Goal: Task Accomplishment & Management: Complete application form

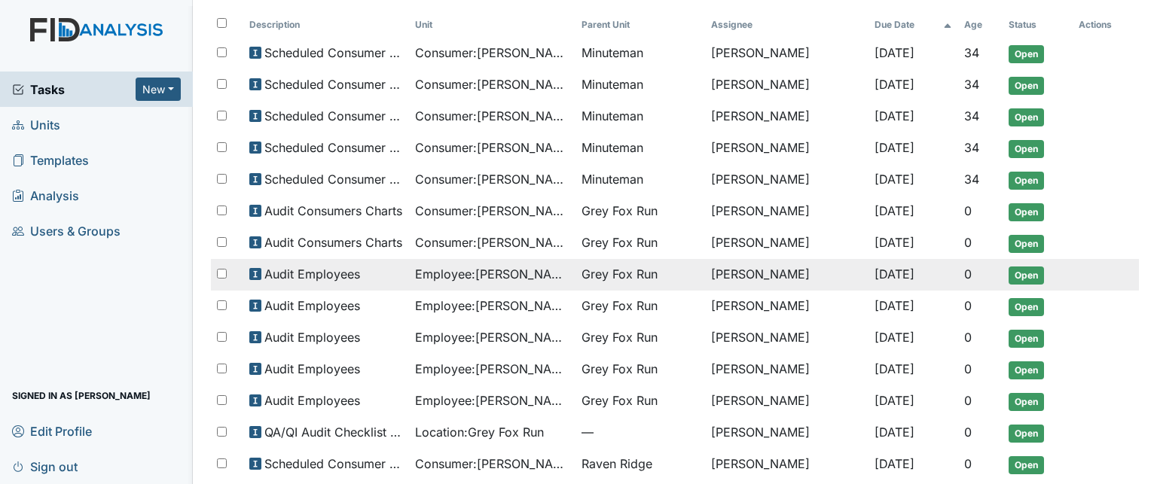
scroll to position [87, 0]
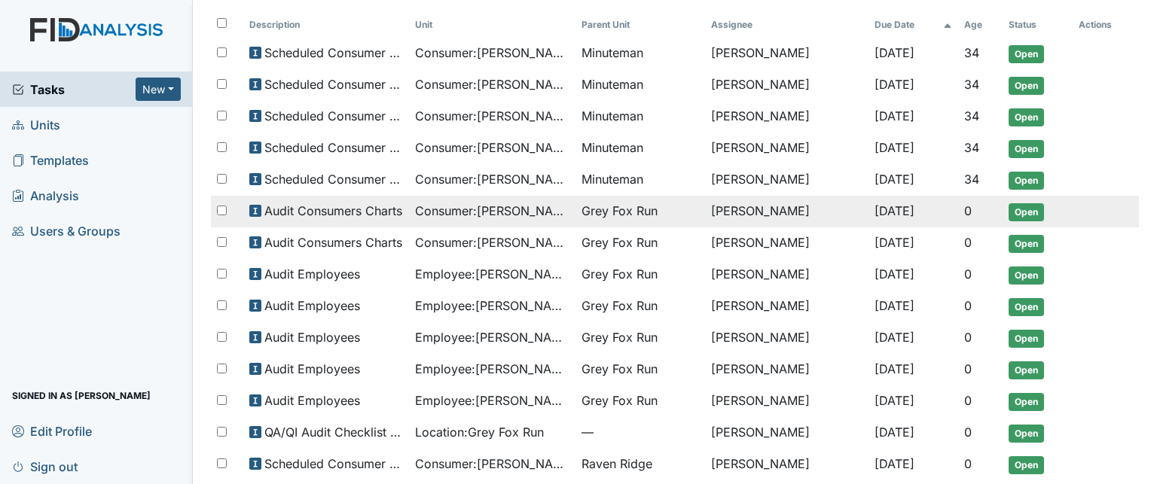
click at [609, 209] on span "Grey Fox Run" at bounding box center [620, 211] width 76 height 18
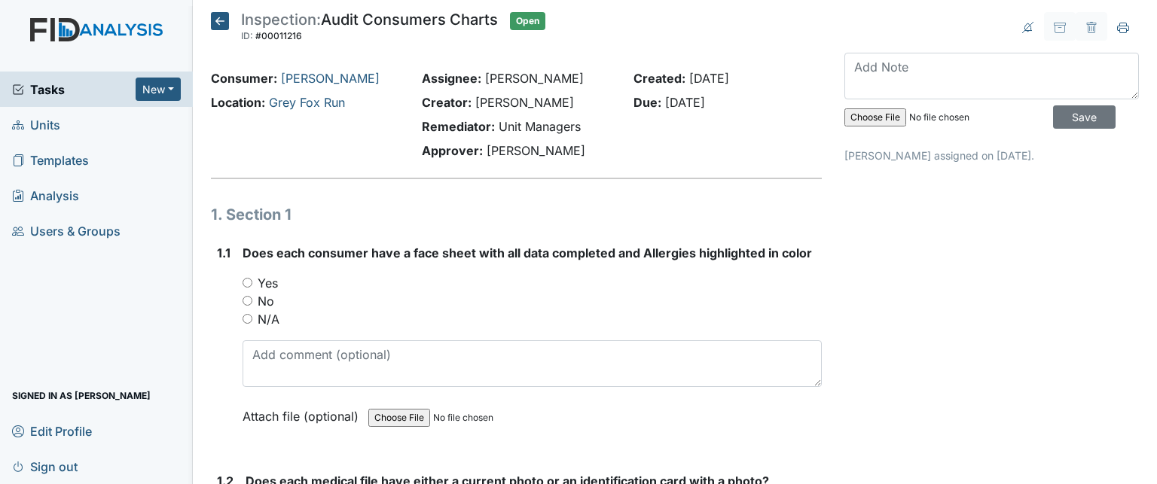
click at [246, 288] on div "Yes" at bounding box center [532, 283] width 579 height 18
click at [246, 283] on input "Yes" at bounding box center [248, 283] width 10 height 10
radio input "true"
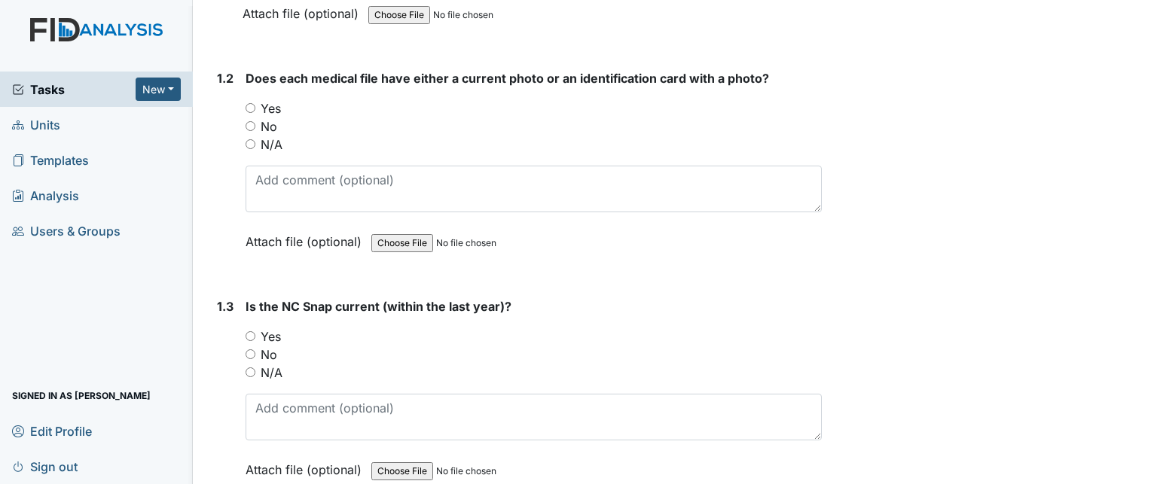
scroll to position [405, 0]
click at [250, 106] on input "Yes" at bounding box center [251, 106] width 10 height 10
radio input "true"
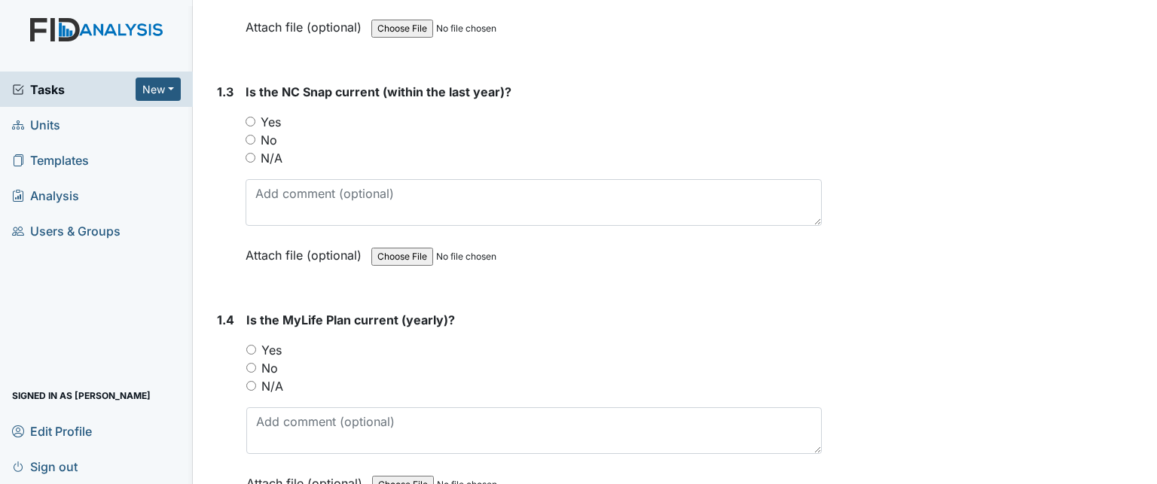
scroll to position [618, 0]
click at [251, 118] on input "Yes" at bounding box center [251, 122] width 10 height 10
radio input "true"
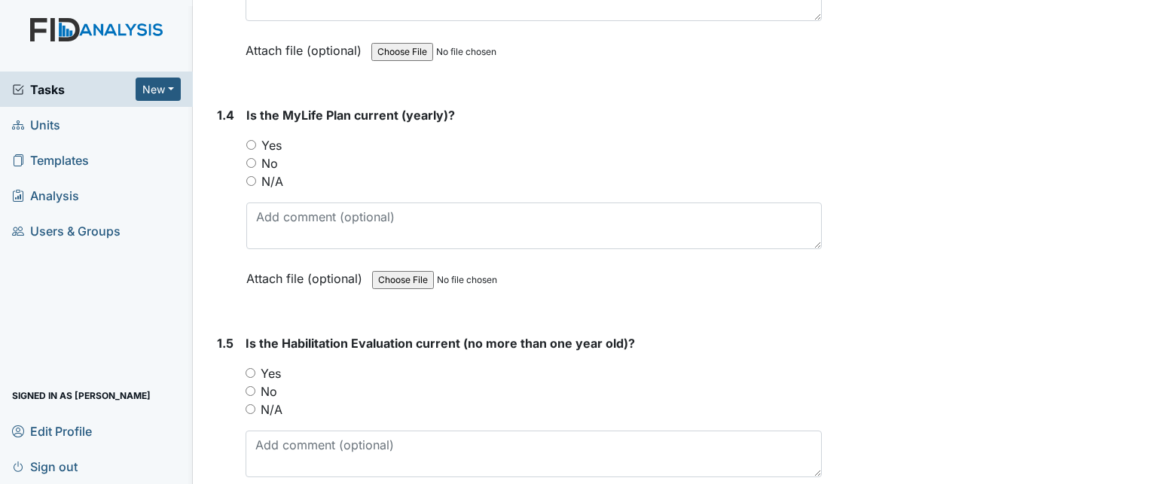
scroll to position [832, 0]
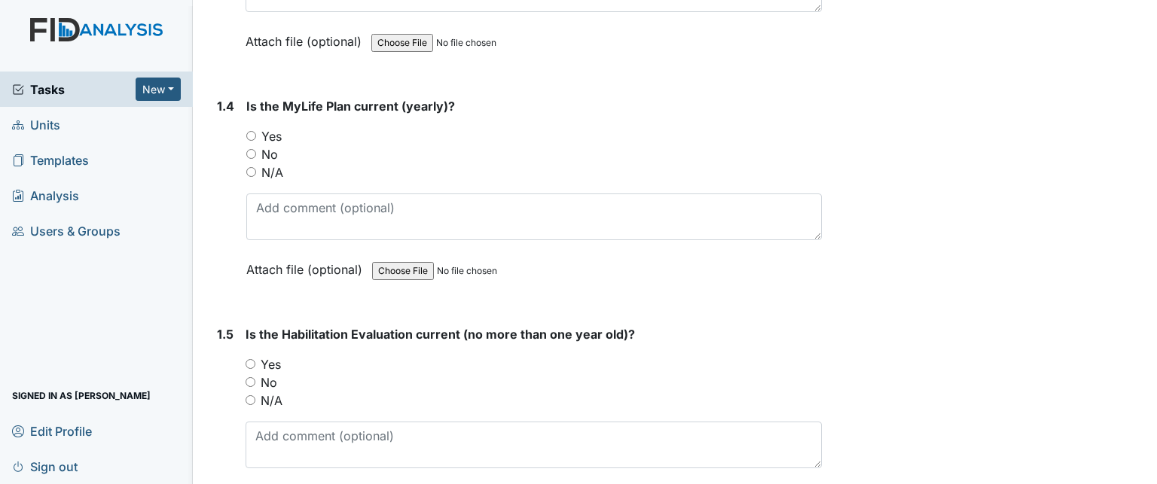
click at [253, 131] on input "Yes" at bounding box center [251, 136] width 10 height 10
radio input "true"
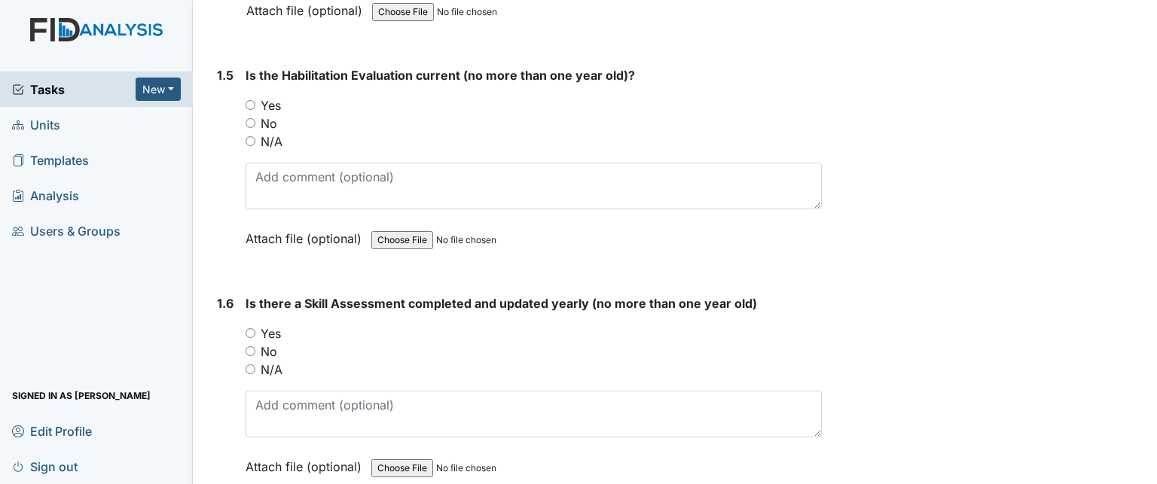
scroll to position [1091, 0]
click at [279, 102] on label "Yes" at bounding box center [271, 105] width 20 height 18
click at [255, 102] on input "Yes" at bounding box center [251, 105] width 10 height 10
radio input "true"
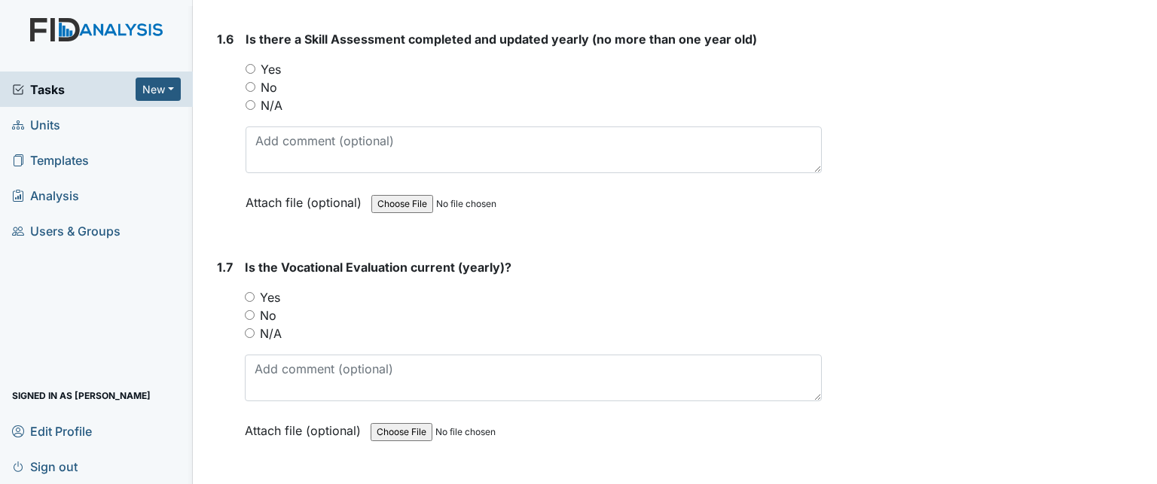
scroll to position [1353, 0]
